Goal: Contribute content: Contribute content

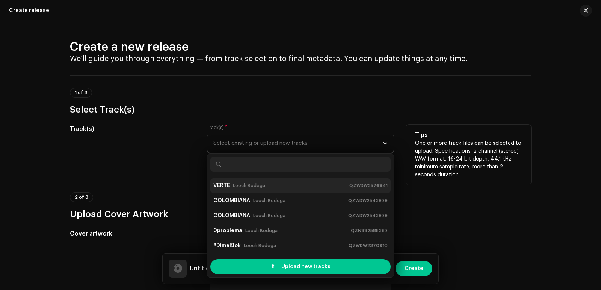
scroll to position [45, 0]
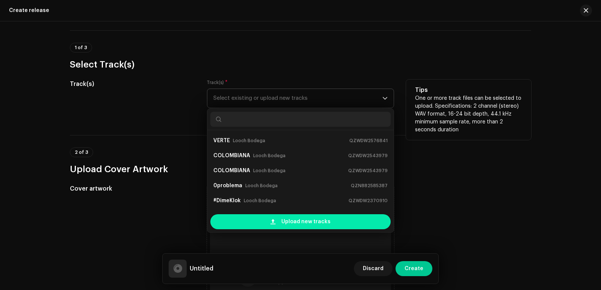
click at [324, 226] on span "Upload new tracks" at bounding box center [305, 221] width 49 height 15
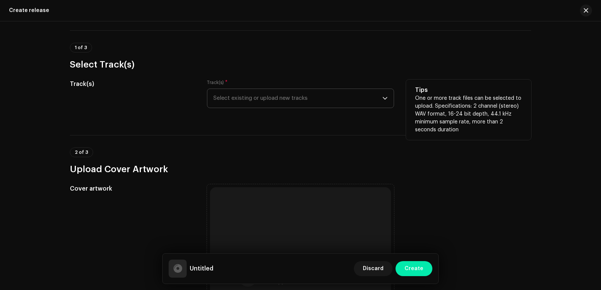
click at [406, 265] on span "Create" at bounding box center [413, 268] width 19 height 15
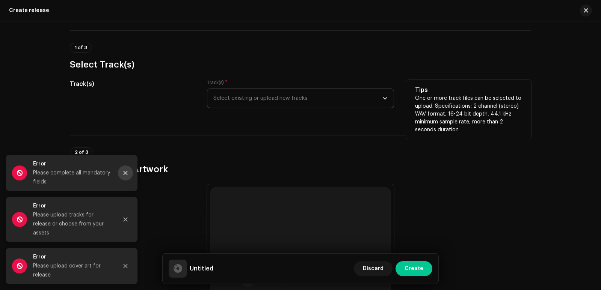
click at [123, 176] on icon "Close" at bounding box center [125, 172] width 5 height 5
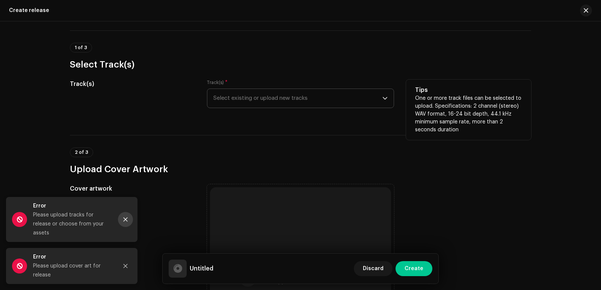
click at [122, 221] on button "Close" at bounding box center [125, 219] width 15 height 15
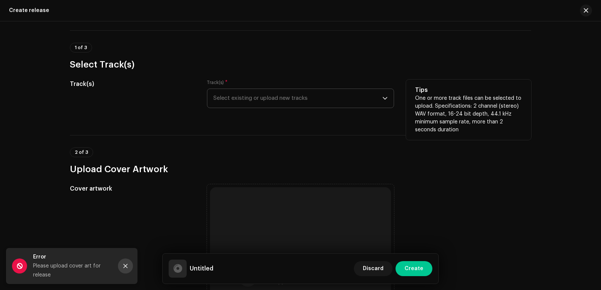
click at [129, 269] on button "Close" at bounding box center [125, 266] width 15 height 15
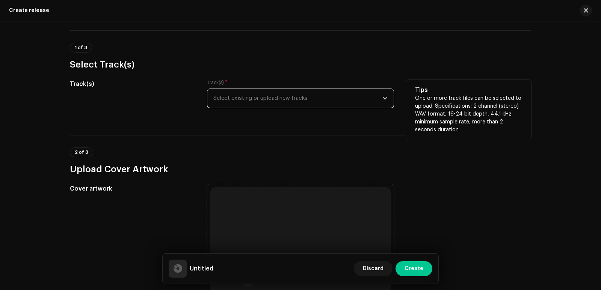
click at [244, 98] on span "Select existing or upload new tracks" at bounding box center [297, 98] width 169 height 19
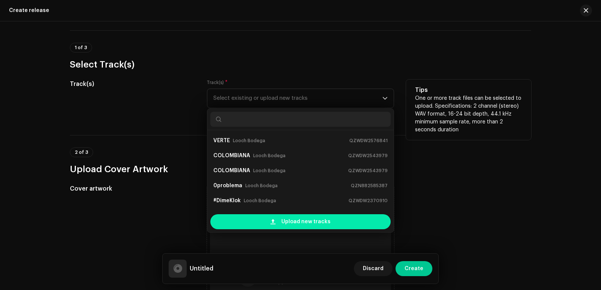
click at [344, 222] on div "Upload new tracks" at bounding box center [300, 221] width 180 height 15
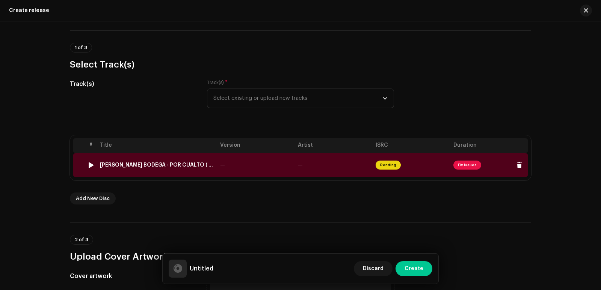
click at [453, 164] on span "Fix Issues" at bounding box center [467, 165] width 28 height 9
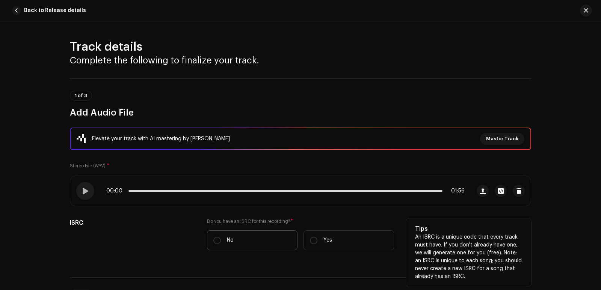
click at [227, 239] on p "No" at bounding box center [230, 240] width 7 height 8
click at [221, 239] on input "No" at bounding box center [217, 241] width 8 height 8
radio input "true"
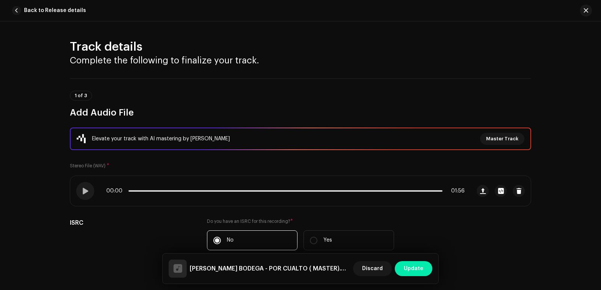
click at [415, 263] on span "Update" at bounding box center [413, 268] width 20 height 15
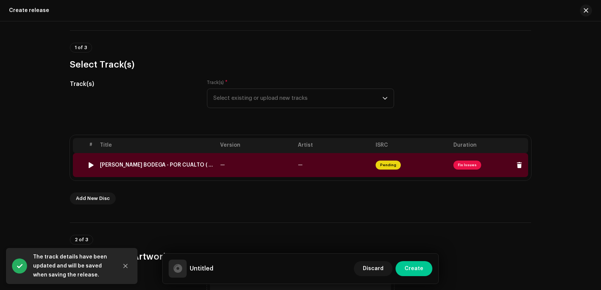
click at [463, 167] on span "Fix Issues" at bounding box center [467, 165] width 28 height 9
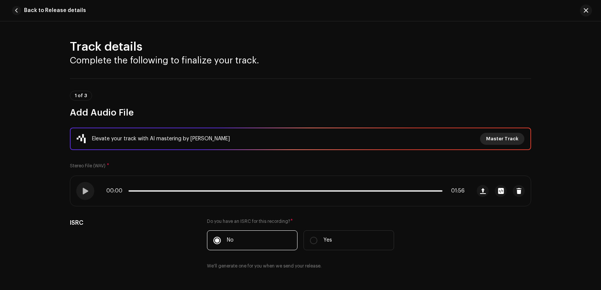
click at [501, 140] on span "Master Track" at bounding box center [502, 138] width 32 height 15
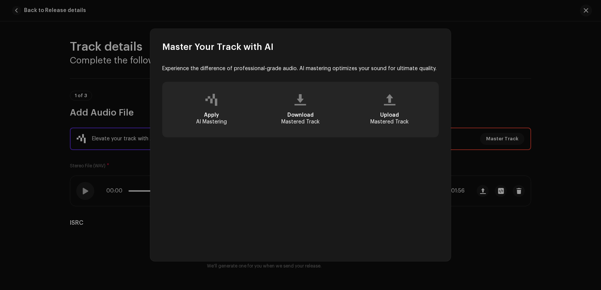
click at [206, 112] on div "Apply AI Mastering" at bounding box center [211, 119] width 31 height 14
drag, startPoint x: 206, startPoint y: 112, endPoint x: 289, endPoint y: 108, distance: 82.3
click at [289, 108] on div "Apply AI Mastering Download Mastered Track Upload Mastered Track" at bounding box center [300, 110] width 276 height 56
click at [289, 108] on div "Download Mastered Track" at bounding box center [300, 110] width 86 height 44
